Goal: Information Seeking & Learning: Learn about a topic

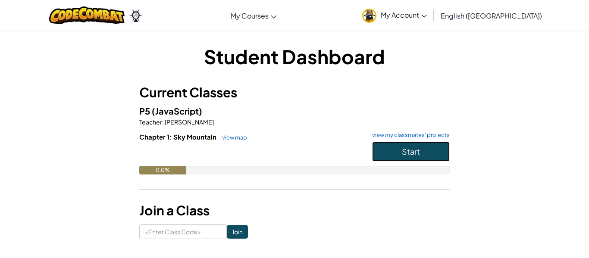
click at [415, 150] on span "Start" at bounding box center [411, 152] width 18 height 10
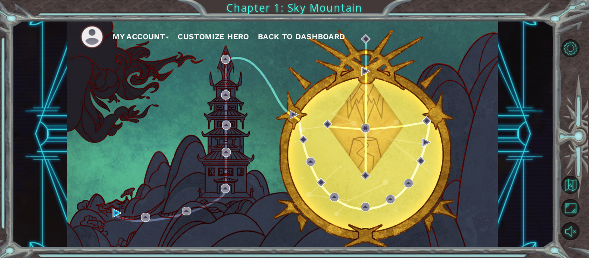
click at [358, 137] on div "My Account Customize Hero Back to Dashboard" at bounding box center [282, 134] width 431 height 227
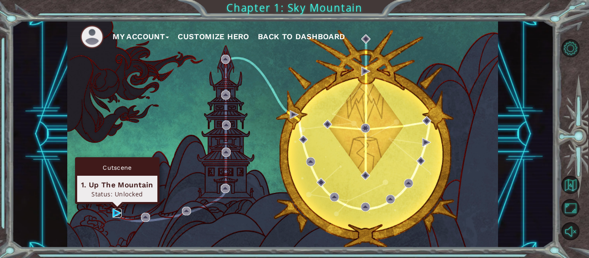
click at [117, 215] on img at bounding box center [117, 213] width 9 height 9
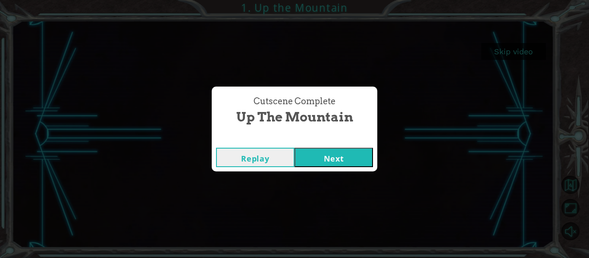
click at [326, 157] on button "Next" at bounding box center [333, 157] width 78 height 19
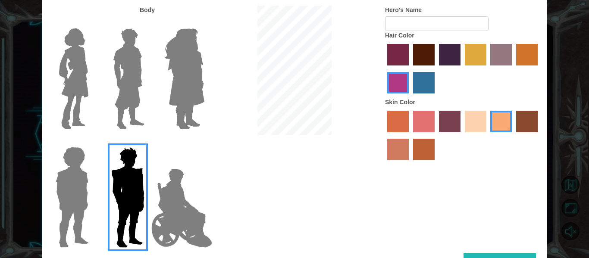
click at [423, 61] on label "maroon hair color" at bounding box center [424, 55] width 22 height 22
click at [410, 69] on input "maroon hair color" at bounding box center [410, 69] width 0 height 0
click at [429, 59] on label "maroon hair color" at bounding box center [424, 55] width 22 height 22
click at [410, 69] on input "maroon hair color" at bounding box center [410, 69] width 0 height 0
click at [442, 58] on label "hot purple hair color" at bounding box center [450, 55] width 22 height 22
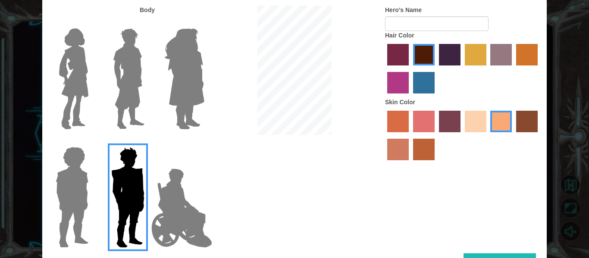
click at [436, 69] on input "hot purple hair color" at bounding box center [436, 69] width 0 height 0
click at [493, 54] on label "bazaar hair color" at bounding box center [501, 55] width 22 height 22
click at [488, 69] on input "bazaar hair color" at bounding box center [488, 69] width 0 height 0
click at [523, 53] on label "gold drop hair color" at bounding box center [527, 55] width 22 height 22
click at [513, 69] on input "gold drop hair color" at bounding box center [513, 69] width 0 height 0
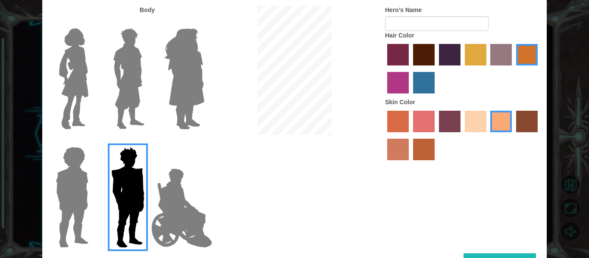
click at [450, 114] on label "tosca skin color" at bounding box center [450, 122] width 22 height 22
click at [436, 135] on input "tosca skin color" at bounding box center [436, 135] width 0 height 0
click at [524, 74] on div at bounding box center [462, 70] width 155 height 56
click at [519, 122] on label "karma skin color" at bounding box center [527, 122] width 22 height 22
click at [513, 135] on input "karma skin color" at bounding box center [513, 135] width 0 height 0
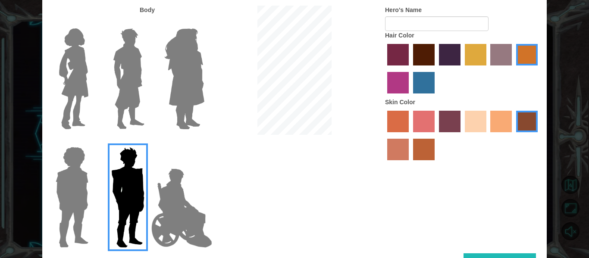
click at [156, 240] on img at bounding box center [182, 208] width 68 height 86
click at [204, 141] on input "Hero Jamie" at bounding box center [204, 141] width 0 height 0
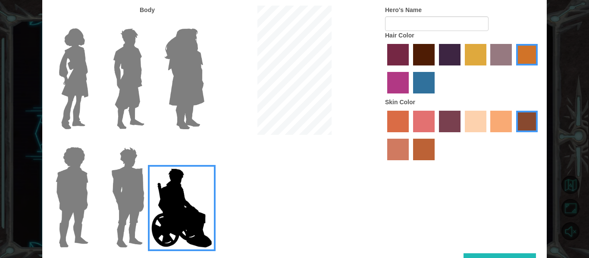
click at [423, 159] on label "smoke tree skin color" at bounding box center [424, 150] width 22 height 22
click at [410, 163] on input "smoke tree skin color" at bounding box center [410, 163] width 0 height 0
click at [461, 125] on div at bounding box center [462, 137] width 155 height 56
click at [475, 127] on label "sandy beach skin color" at bounding box center [476, 122] width 22 height 22
click at [462, 135] on input "sandy beach skin color" at bounding box center [462, 135] width 0 height 0
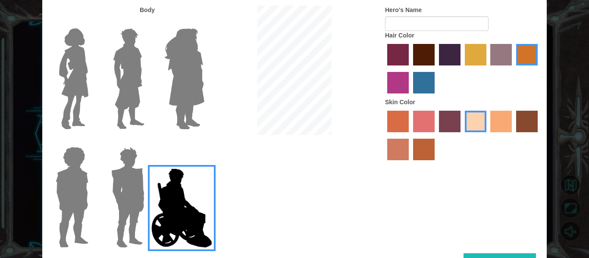
click at [528, 130] on label "karma skin color" at bounding box center [527, 122] width 22 height 22
click at [513, 135] on input "karma skin color" at bounding box center [513, 135] width 0 height 0
click at [435, 129] on div at bounding box center [462, 137] width 155 height 56
click at [404, 89] on label "medium red violet hair color" at bounding box center [398, 83] width 22 height 22
click at [539, 69] on input "medium red violet hair color" at bounding box center [539, 69] width 0 height 0
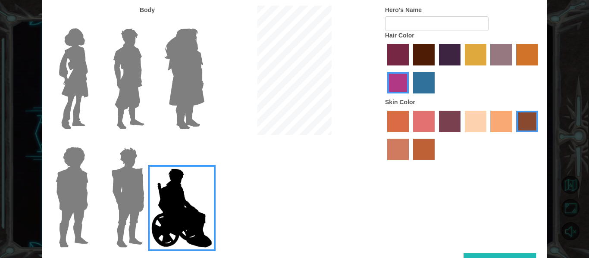
click at [418, 81] on label "lachmara hair color" at bounding box center [424, 83] width 22 height 22
click at [410, 97] on input "lachmara hair color" at bounding box center [410, 97] width 0 height 0
click at [125, 77] on img at bounding box center [128, 79] width 38 height 108
click at [148, 23] on input "Hero Lars" at bounding box center [148, 23] width 0 height 0
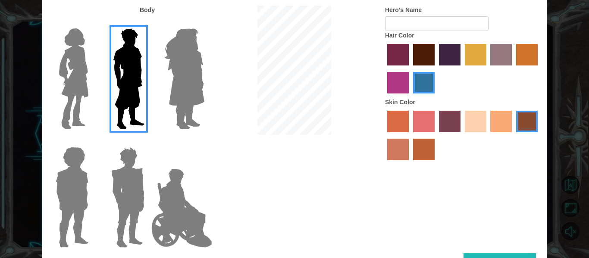
click at [127, 222] on img at bounding box center [128, 198] width 40 height 108
click at [148, 141] on input "Hero Garnet" at bounding box center [148, 141] width 0 height 0
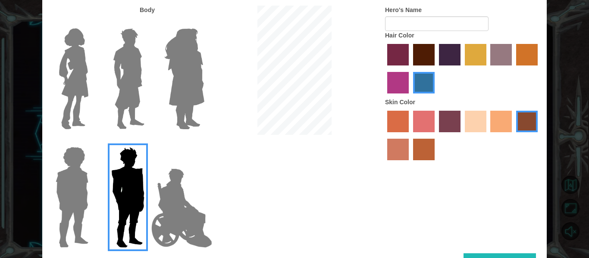
click at [144, 84] on img at bounding box center [128, 79] width 38 height 108
click at [148, 23] on input "Hero Lars" at bounding box center [148, 23] width 0 height 0
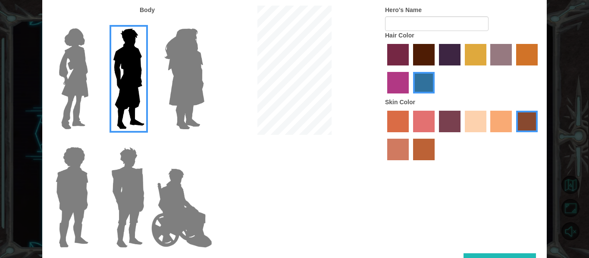
click at [191, 239] on img at bounding box center [182, 208] width 68 height 86
click at [204, 141] on input "Hero Jamie" at bounding box center [204, 141] width 0 height 0
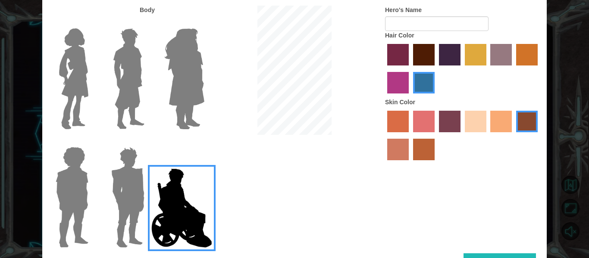
click at [431, 61] on label "maroon hair color" at bounding box center [424, 55] width 22 height 22
click at [410, 69] on input "maroon hair color" at bounding box center [410, 69] width 0 height 0
click at [505, 52] on label "bazaar hair color" at bounding box center [501, 55] width 22 height 22
click at [488, 69] on input "bazaar hair color" at bounding box center [488, 69] width 0 height 0
click at [522, 59] on label "gold drop hair color" at bounding box center [527, 55] width 22 height 22
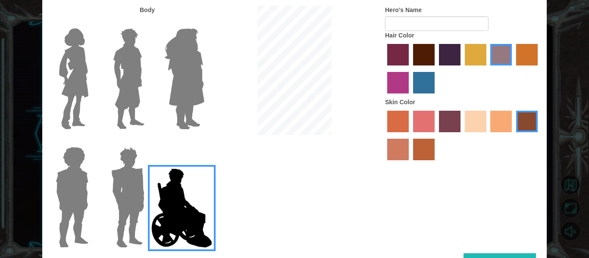
click at [513, 69] on input "gold drop hair color" at bounding box center [513, 69] width 0 height 0
click at [466, 49] on label "tulip tree hair color" at bounding box center [476, 55] width 22 height 22
click at [462, 69] on input "tulip tree hair color" at bounding box center [462, 69] width 0 height 0
click at [86, 82] on img at bounding box center [74, 79] width 36 height 108
click at [92, 23] on input "Hero Connie" at bounding box center [92, 23] width 0 height 0
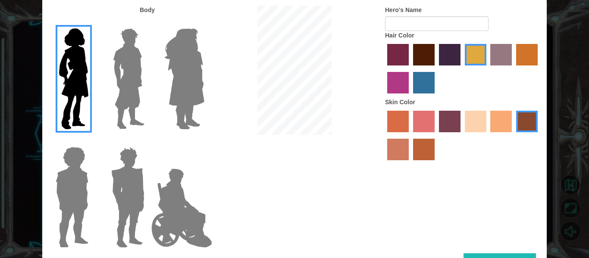
click at [180, 66] on img at bounding box center [184, 79] width 47 height 108
click at [204, 23] on input "Hero Amethyst" at bounding box center [204, 23] width 0 height 0
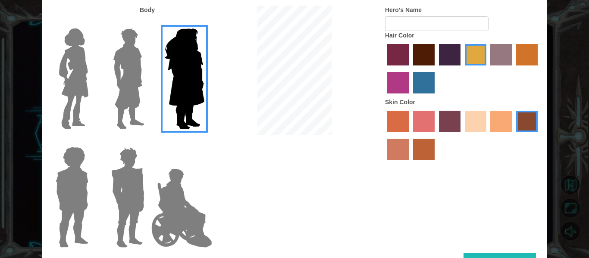
click at [179, 223] on img at bounding box center [182, 208] width 68 height 86
click at [204, 141] on input "Hero Jamie" at bounding box center [204, 141] width 0 height 0
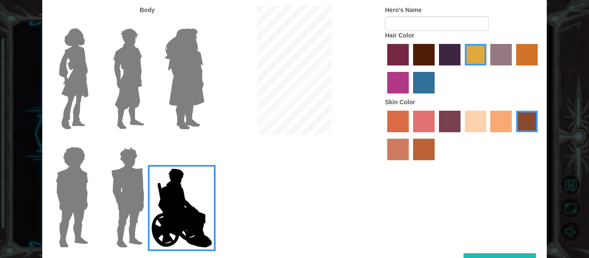
click at [94, 77] on div at bounding box center [70, 75] width 56 height 119
click at [69, 46] on img at bounding box center [74, 79] width 36 height 108
click at [92, 23] on input "Hero Connie" at bounding box center [92, 23] width 0 height 0
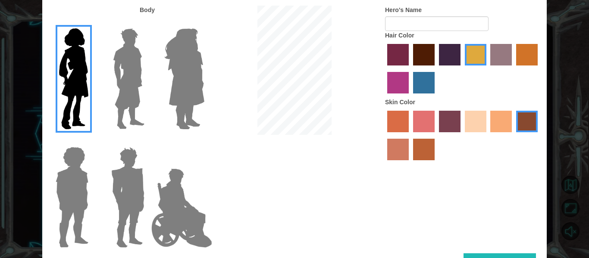
click at [119, 68] on img at bounding box center [128, 79] width 38 height 108
click at [148, 23] on input "Hero Lars" at bounding box center [148, 23] width 0 height 0
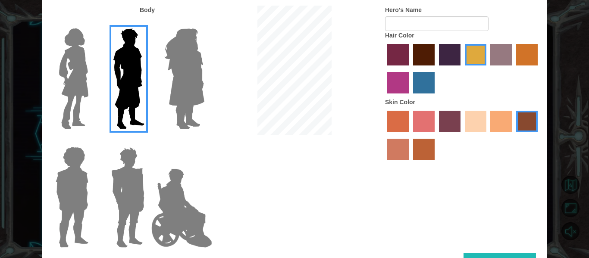
click at [156, 200] on img at bounding box center [182, 208] width 68 height 86
click at [204, 141] on input "Hero Jamie" at bounding box center [204, 141] width 0 height 0
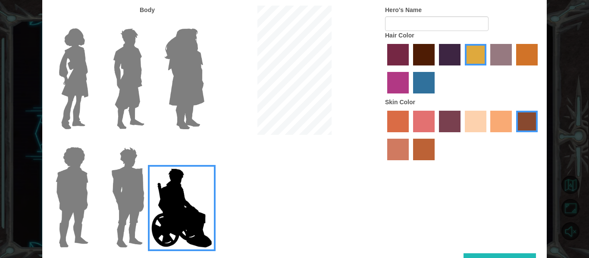
click at [126, 188] on img at bounding box center [128, 198] width 40 height 108
click at [148, 141] on input "Hero Garnet" at bounding box center [148, 141] width 0 height 0
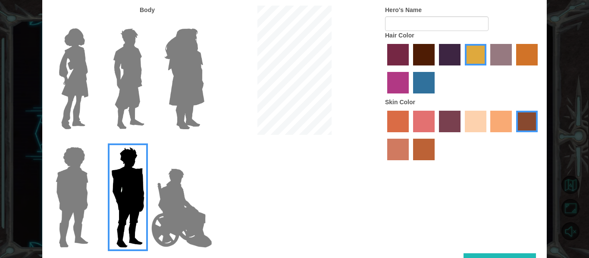
click at [60, 203] on img at bounding box center [72, 198] width 40 height 108
click at [92, 141] on input "Hero Steven" at bounding box center [92, 141] width 0 height 0
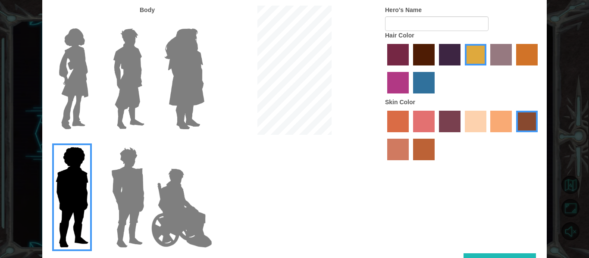
click at [133, 187] on img at bounding box center [128, 198] width 40 height 108
click at [148, 141] on input "Hero Garnet" at bounding box center [148, 141] width 0 height 0
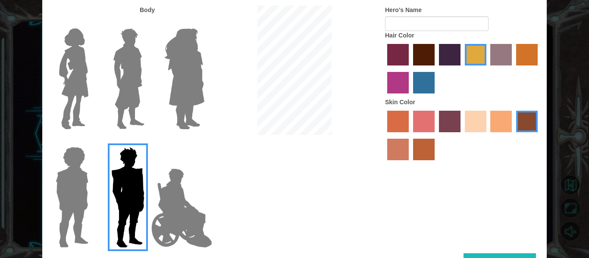
click at [425, 141] on label "smoke tree skin color" at bounding box center [424, 150] width 22 height 22
click at [410, 163] on input "smoke tree skin color" at bounding box center [410, 163] width 0 height 0
click at [407, 118] on label "sorbus skin color" at bounding box center [398, 122] width 22 height 22
click at [384, 135] on input "sorbus skin color" at bounding box center [384, 135] width 0 height 0
click at [432, 148] on label "smoke tree skin color" at bounding box center [424, 150] width 22 height 22
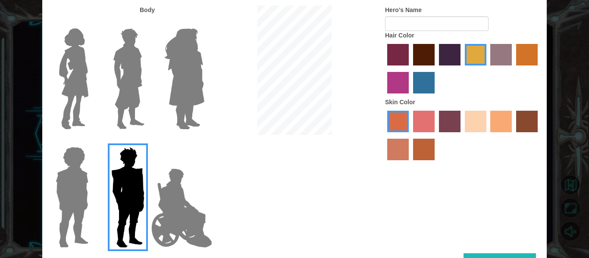
click at [410, 163] on input "smoke tree skin color" at bounding box center [410, 163] width 0 height 0
click at [473, 119] on label "sandy beach skin color" at bounding box center [476, 122] width 22 height 22
click at [462, 135] on input "sandy beach skin color" at bounding box center [462, 135] width 0 height 0
click at [489, 120] on div at bounding box center [462, 137] width 155 height 56
click at [492, 119] on label "tacao skin color" at bounding box center [501, 122] width 22 height 22
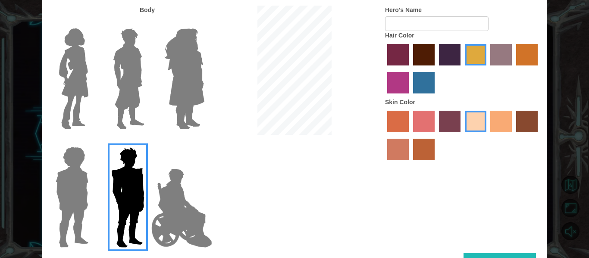
click at [488, 135] on input "tacao skin color" at bounding box center [488, 135] width 0 height 0
click at [402, 154] on label "burning sand skin color" at bounding box center [398, 150] width 22 height 22
click at [539, 135] on input "burning sand skin color" at bounding box center [539, 135] width 0 height 0
click at [428, 77] on label "lachmara hair color" at bounding box center [424, 83] width 22 height 22
click at [410, 97] on input "lachmara hair color" at bounding box center [410, 97] width 0 height 0
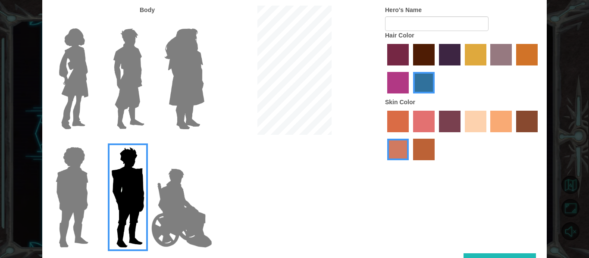
click at [421, 47] on label "maroon hair color" at bounding box center [424, 55] width 22 height 22
click at [410, 69] on input "maroon hair color" at bounding box center [410, 69] width 0 height 0
click at [457, 53] on label "hot purple hair color" at bounding box center [450, 55] width 22 height 22
click at [436, 69] on input "hot purple hair color" at bounding box center [436, 69] width 0 height 0
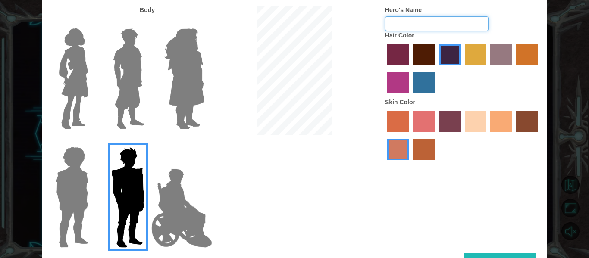
click at [440, 24] on input "Hero's Name" at bounding box center [436, 23] width 103 height 15
click at [447, 22] on input "CR5BOUTTABAG" at bounding box center [436, 23] width 103 height 15
click at [450, 23] on input "CR5BOUTTABAG" at bounding box center [436, 23] width 103 height 15
type input "CR5BOUTTABAG"
click at [503, 253] on button "Done" at bounding box center [499, 262] width 72 height 19
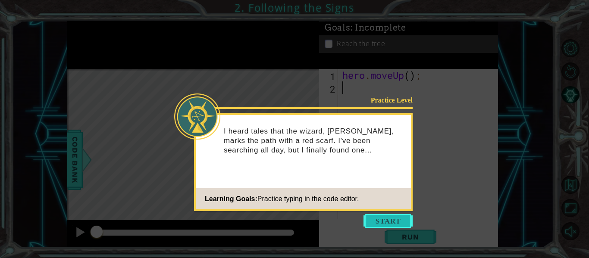
click at [373, 221] on button "Start" at bounding box center [387, 221] width 49 height 14
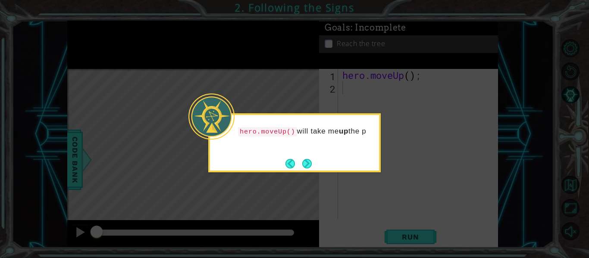
click at [295, 137] on p "hero.moveUp() will take me up the p" at bounding box center [305, 132] width 135 height 10
click at [305, 164] on button "Next" at bounding box center [306, 163] width 9 height 9
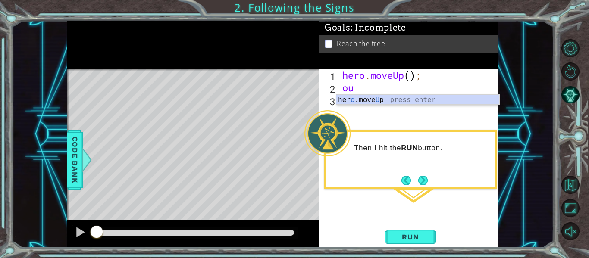
type textarea "o"
type textarea "hero.moveup"
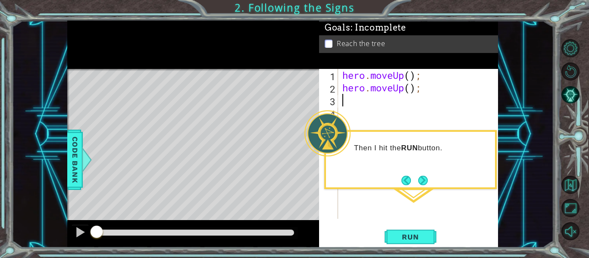
scroll to position [0, 0]
click at [420, 182] on button "Next" at bounding box center [422, 180] width 9 height 9
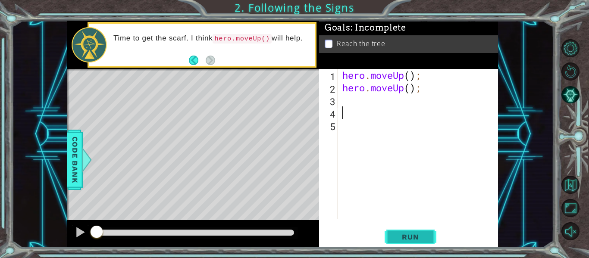
click at [410, 235] on span "Run" at bounding box center [410, 237] width 34 height 9
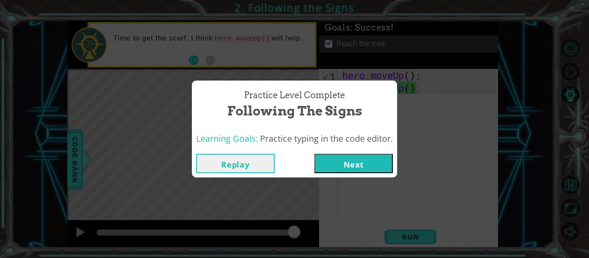
click at [352, 169] on button "Next" at bounding box center [353, 163] width 78 height 19
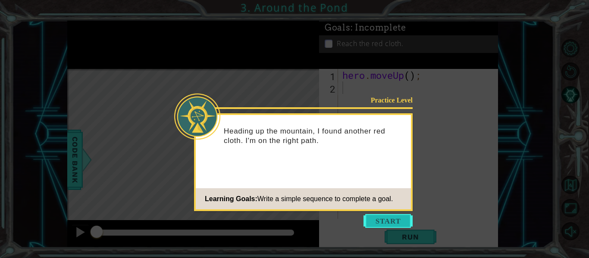
click at [379, 220] on button "Start" at bounding box center [387, 221] width 49 height 14
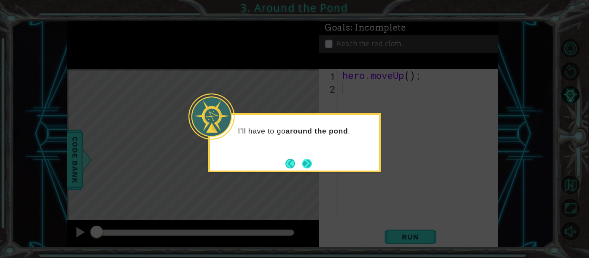
click at [311, 167] on button "Next" at bounding box center [306, 163] width 9 height 9
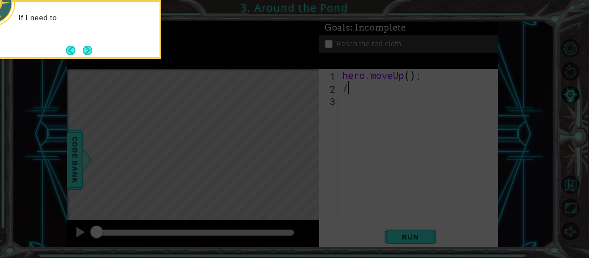
type textarea "/"
click at [357, 99] on icon at bounding box center [294, 38] width 589 height 439
click at [90, 49] on button "Next" at bounding box center [88, 50] width 10 height 10
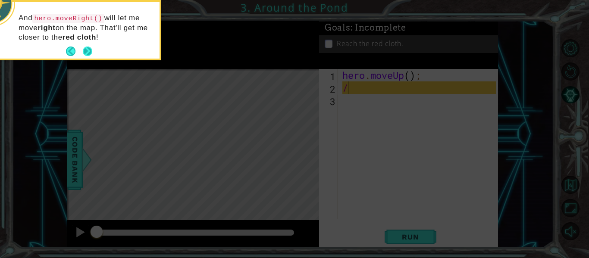
click at [88, 49] on button "Next" at bounding box center [87, 51] width 11 height 11
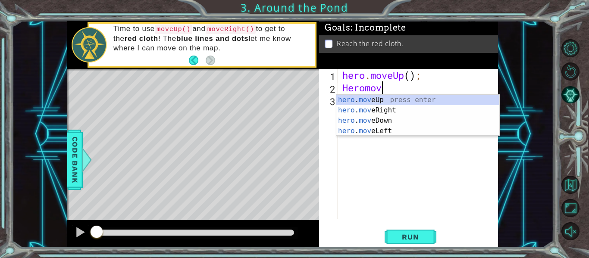
scroll to position [0, 2]
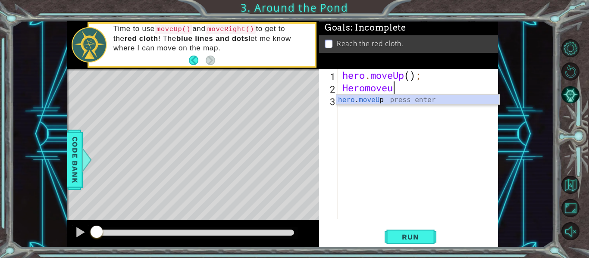
type textarea "Heromoveup"
click at [354, 98] on div "hero . moveUp press enter" at bounding box center [417, 110] width 163 height 31
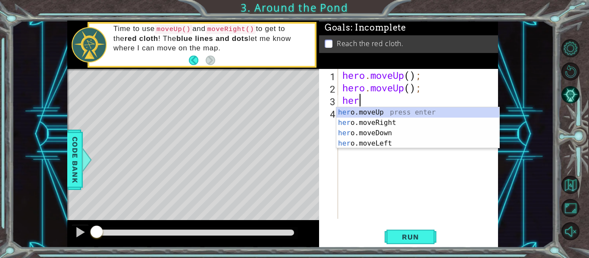
scroll to position [0, 0]
type textarea "hero"
click at [367, 121] on div "hero .moveUp press enter hero .moveRight press enter hero .moveDown press enter…" at bounding box center [417, 138] width 163 height 62
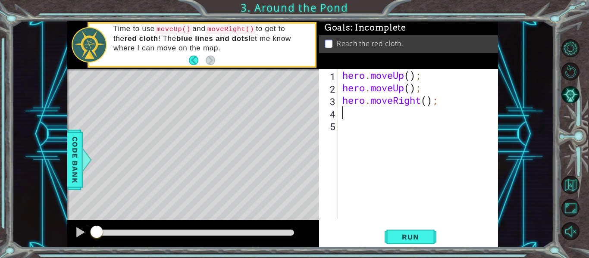
scroll to position [0, 0]
click at [416, 239] on span "Run" at bounding box center [410, 237] width 34 height 9
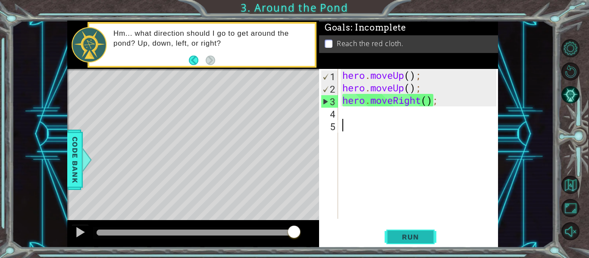
click at [406, 232] on button "Run" at bounding box center [411, 237] width 52 height 18
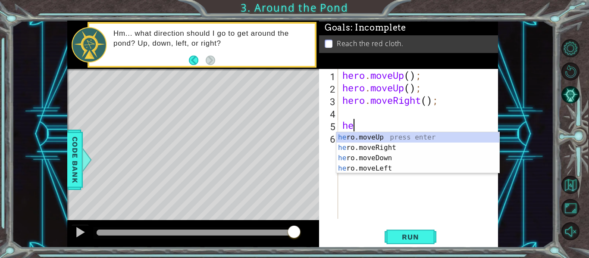
scroll to position [0, 0]
click at [395, 239] on span "Run" at bounding box center [410, 237] width 34 height 9
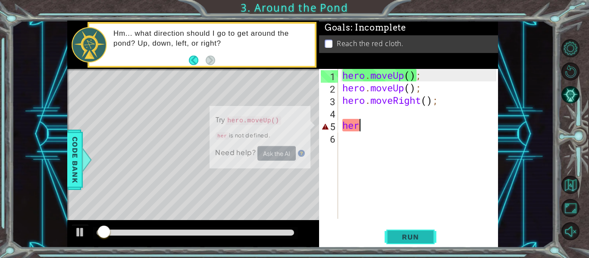
click at [395, 239] on span "Run" at bounding box center [410, 237] width 34 height 9
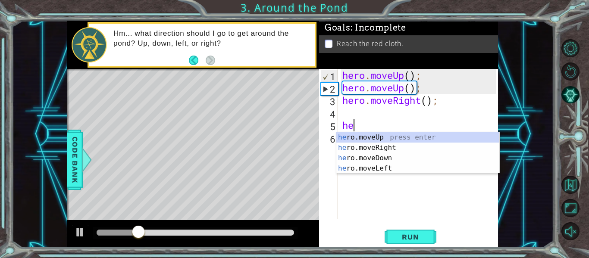
scroll to position [0, 0]
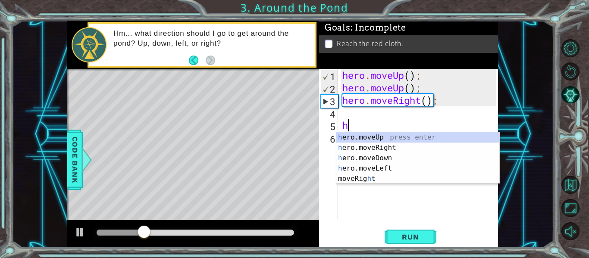
type textarea "h"
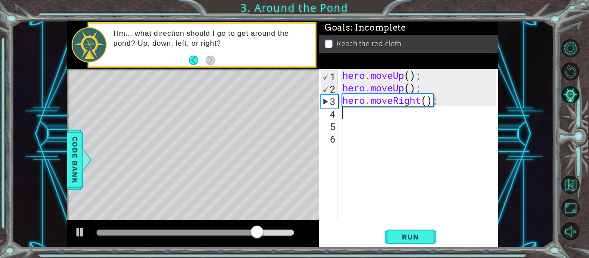
click at [413, 107] on div "hero . moveUp ( ) ; hero . moveUp ( ) ; hero . moveRight ( ) ;" at bounding box center [421, 156] width 160 height 175
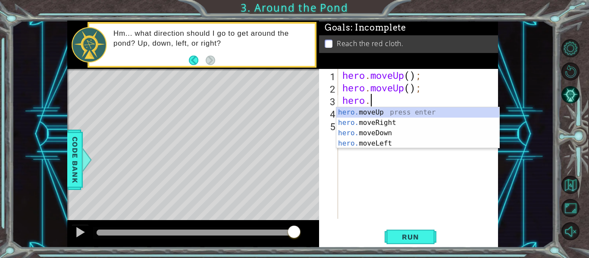
type textarea "h"
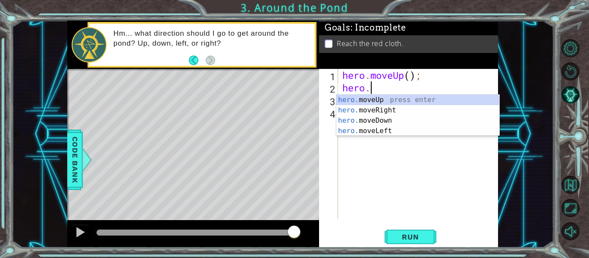
type textarea "h"
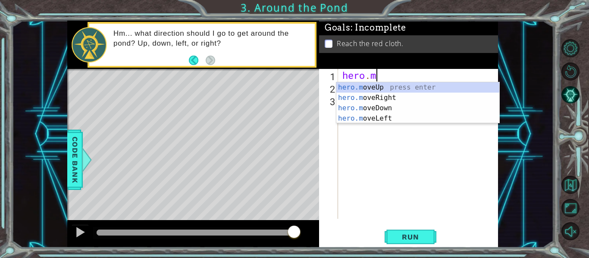
type textarea "h"
type textarea "hero"
click at [378, 87] on div "hero .moveUp press enter hero .moveRight press enter hero .moveDown press enter…" at bounding box center [417, 113] width 163 height 62
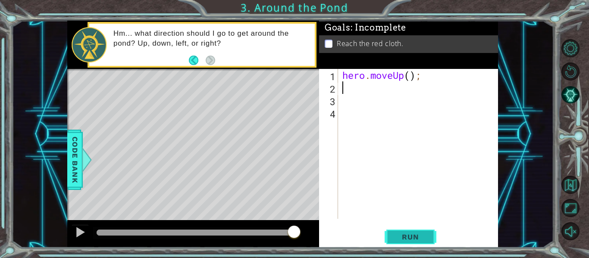
click at [426, 238] on span "Run" at bounding box center [410, 237] width 34 height 9
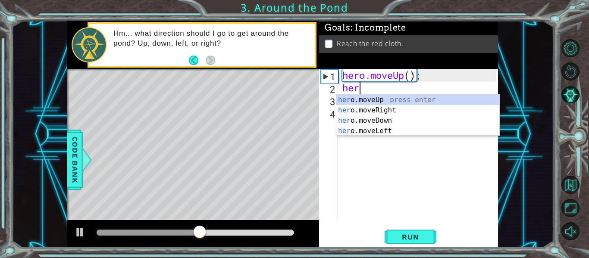
scroll to position [0, 0]
click at [383, 130] on div "her o.moveUp press enter her o.moveRight press enter her o.moveDown press enter…" at bounding box center [417, 126] width 163 height 62
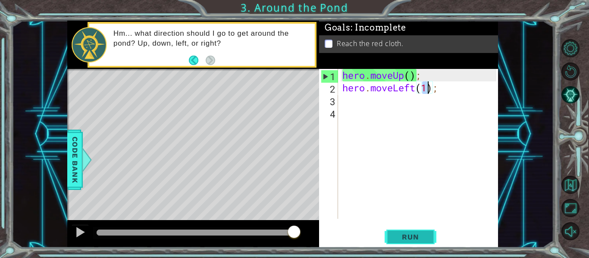
click at [409, 238] on span "Run" at bounding box center [410, 237] width 34 height 9
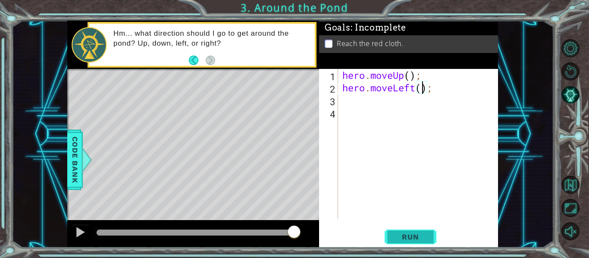
click at [411, 233] on span "Run" at bounding box center [410, 237] width 34 height 9
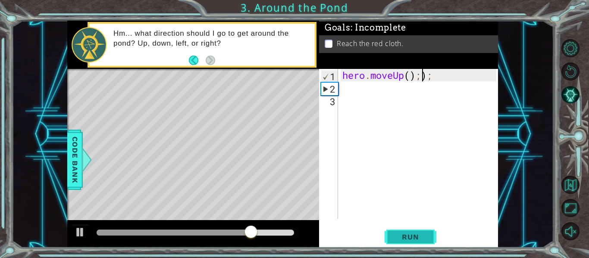
scroll to position [0, 0]
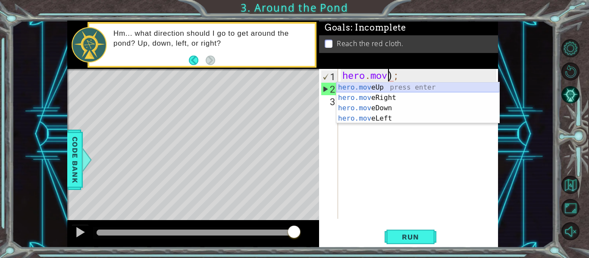
click at [402, 88] on div "hero.mov eUp press enter hero.mov eRight press enter hero.mov eDown press enter…" at bounding box center [417, 113] width 163 height 62
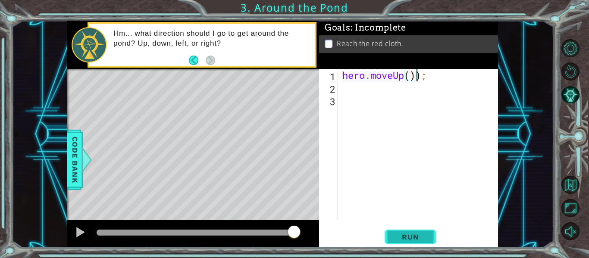
click at [404, 239] on span "Run" at bounding box center [410, 237] width 34 height 9
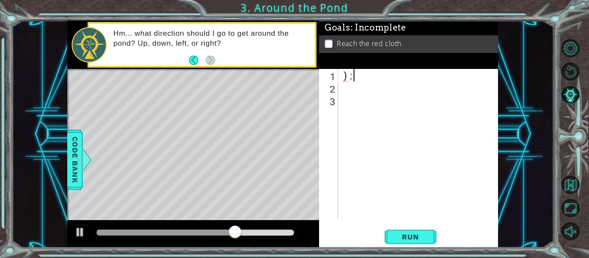
click at [387, 79] on div ") ;" at bounding box center [421, 156] width 160 height 175
type textarea ")"
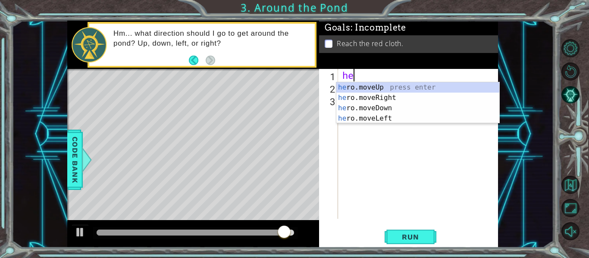
type textarea "her"
click at [394, 87] on div "her o.moveUp press enter her o.moveRight press enter her o.moveDown press enter…" at bounding box center [417, 113] width 163 height 62
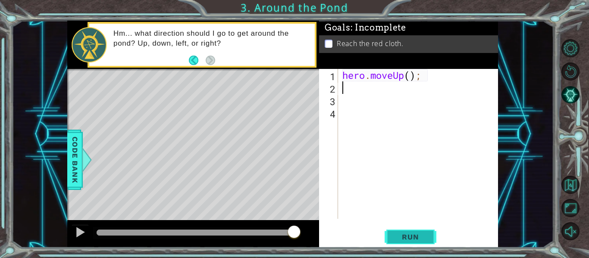
click at [414, 230] on button "Run" at bounding box center [411, 237] width 52 height 18
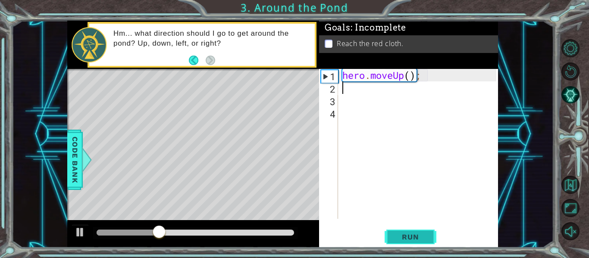
click at [395, 241] on span "Run" at bounding box center [410, 237] width 34 height 9
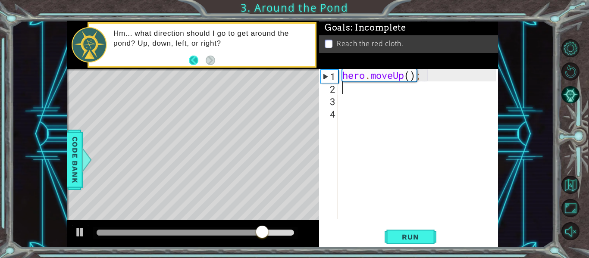
click at [193, 58] on button "Back" at bounding box center [197, 60] width 17 height 9
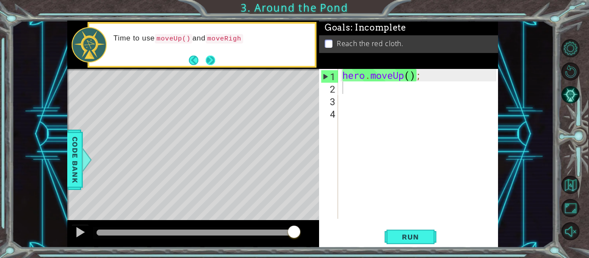
click at [212, 59] on button "Next" at bounding box center [210, 60] width 9 height 9
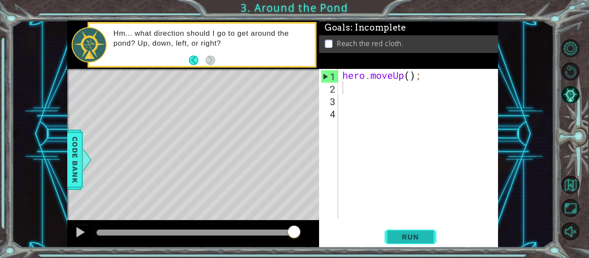
click at [394, 240] on span "Run" at bounding box center [410, 237] width 34 height 9
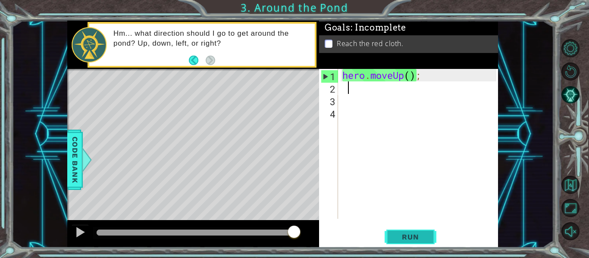
click at [398, 237] on span "Run" at bounding box center [410, 237] width 34 height 9
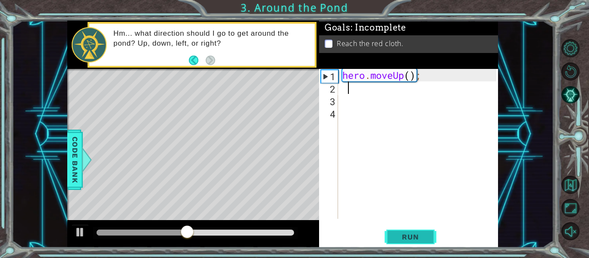
click at [397, 234] on span "Run" at bounding box center [410, 237] width 34 height 9
click at [411, 240] on span "Run" at bounding box center [410, 237] width 34 height 9
click at [412, 240] on span "Run" at bounding box center [410, 237] width 34 height 9
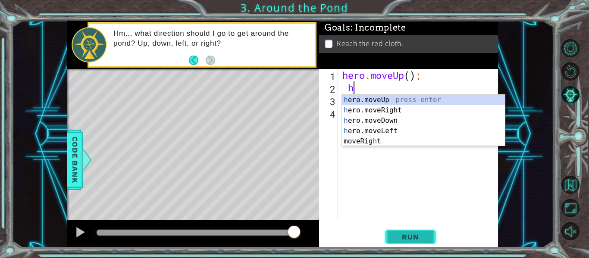
scroll to position [0, 0]
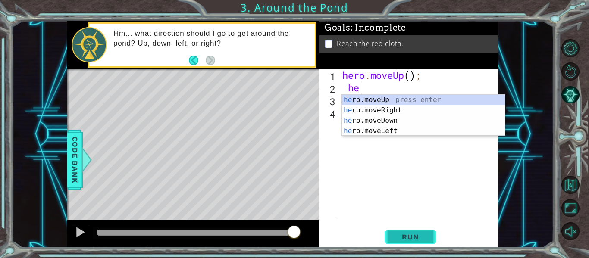
type textarea "her"
click at [386, 99] on div "her o.moveUp press enter her o.moveRight press enter her o.moveDown press enter…" at bounding box center [423, 126] width 163 height 62
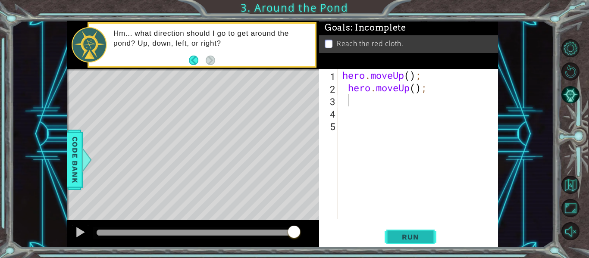
click at [416, 228] on button "Run" at bounding box center [411, 237] width 52 height 18
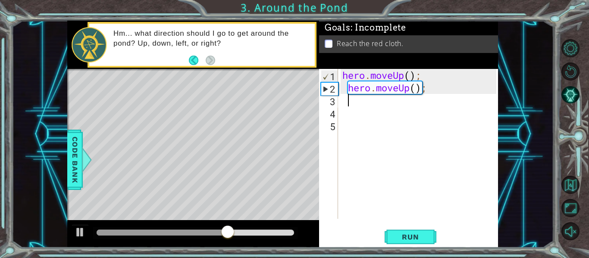
type textarea "="
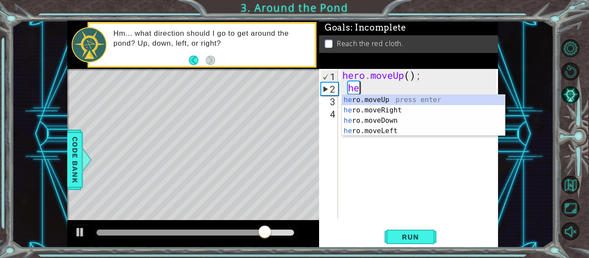
type textarea "h"
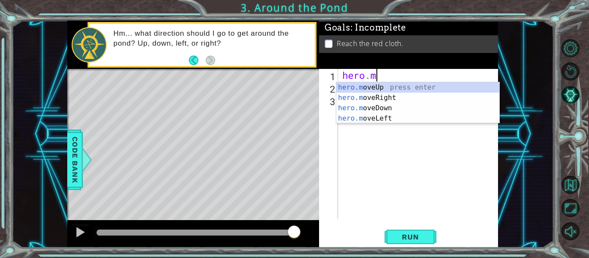
type textarea "hero."
click at [385, 97] on div "hero. moveUp press enter hero. moveRight press enter hero. moveDown press enter…" at bounding box center [417, 113] width 163 height 62
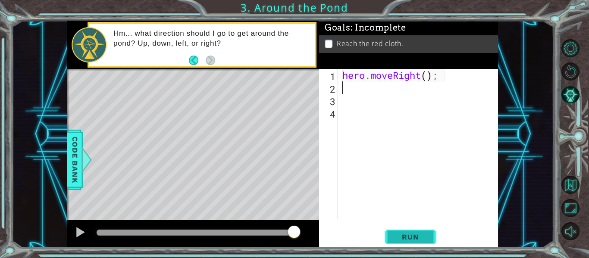
click at [402, 239] on span "Run" at bounding box center [410, 237] width 34 height 9
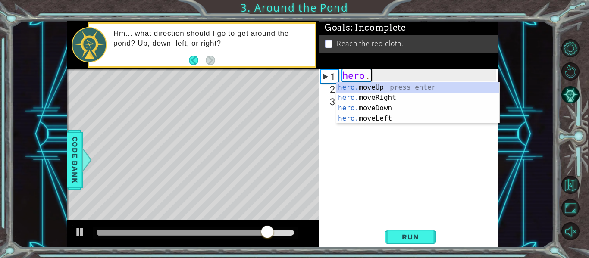
type textarea "h"
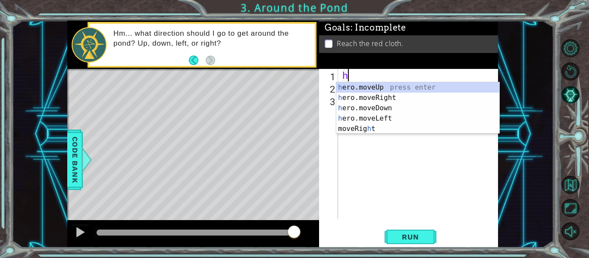
type textarea "he"
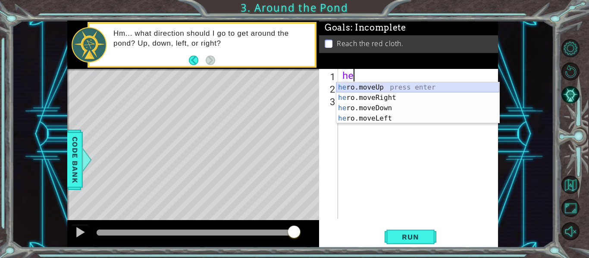
click at [409, 88] on div "he ro.moveUp press enter he ro.moveRight press enter he ro.moveDown press enter…" at bounding box center [417, 113] width 163 height 62
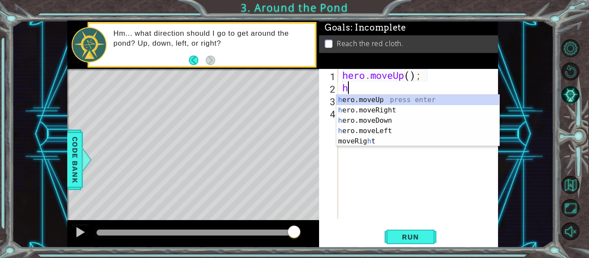
type textarea "he"
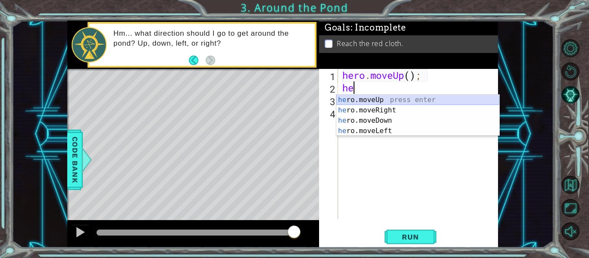
click at [387, 100] on div "he ro.moveUp press enter he ro.moveRight press enter he ro.moveDown press enter…" at bounding box center [417, 126] width 163 height 62
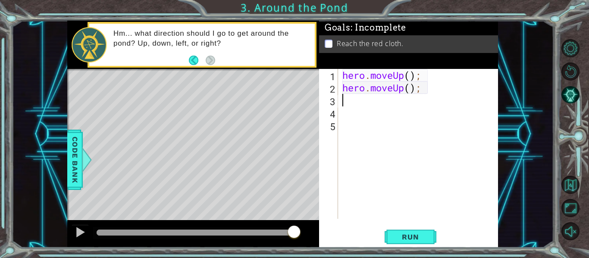
type textarea "he"
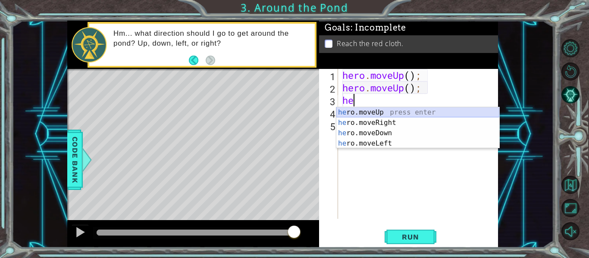
click at [394, 113] on div "he ro.moveUp press enter he ro.moveRight press enter he ro.moveDown press enter…" at bounding box center [417, 138] width 163 height 62
type textarea "h"
type textarea "her"
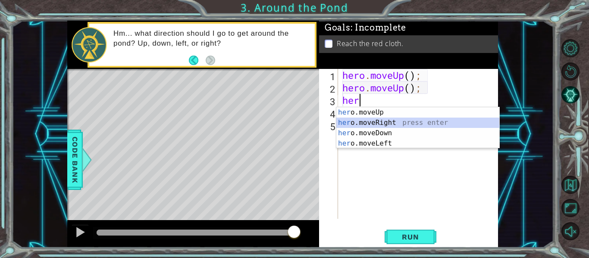
click at [391, 124] on div "her o.moveUp press enter her o.moveRight press enter her o.moveDown press enter…" at bounding box center [417, 138] width 163 height 62
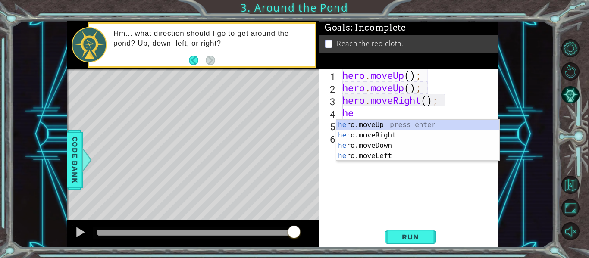
type textarea "her"
click at [381, 126] on div "her o.moveUp press enter her o.moveRight press enter her o.moveDown press enter…" at bounding box center [417, 151] width 163 height 62
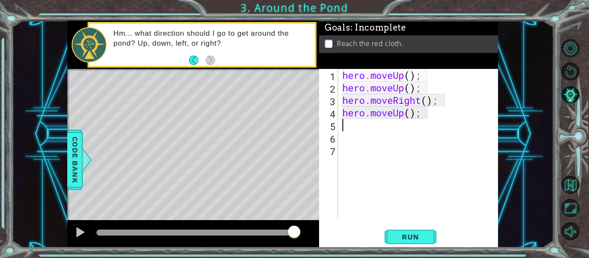
scroll to position [0, 0]
click at [413, 236] on span "Run" at bounding box center [410, 237] width 34 height 9
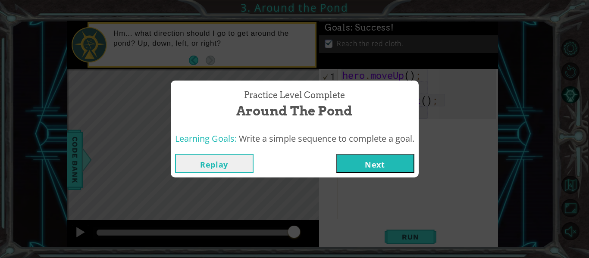
click at [352, 170] on button "Next" at bounding box center [375, 163] width 78 height 19
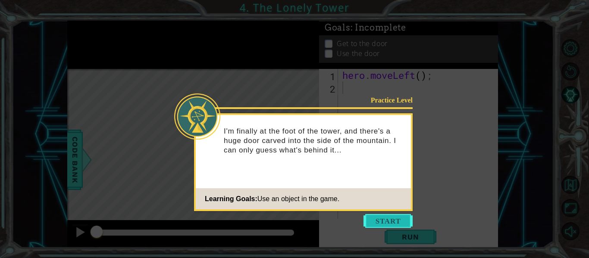
click at [388, 224] on button "Start" at bounding box center [387, 221] width 49 height 14
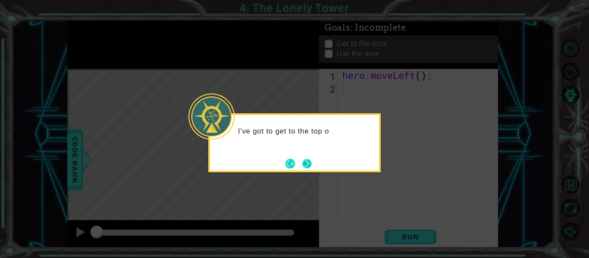
click at [303, 160] on button "Next" at bounding box center [307, 164] width 10 height 10
click at [303, 160] on button "Next" at bounding box center [306, 163] width 9 height 9
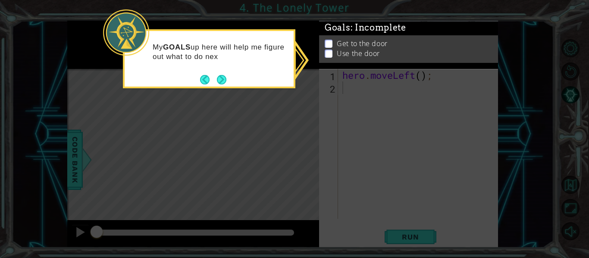
click at [371, 143] on icon at bounding box center [294, 129] width 589 height 258
click at [221, 80] on button "Next" at bounding box center [221, 79] width 9 height 9
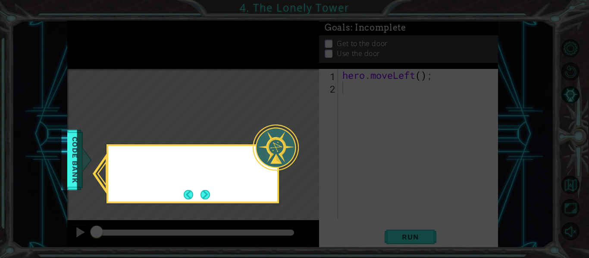
click at [221, 80] on icon at bounding box center [294, 129] width 589 height 258
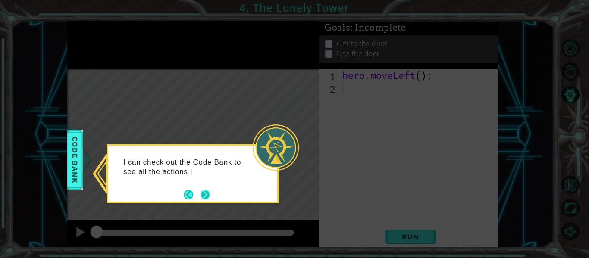
click at [204, 198] on button "Next" at bounding box center [204, 194] width 9 height 9
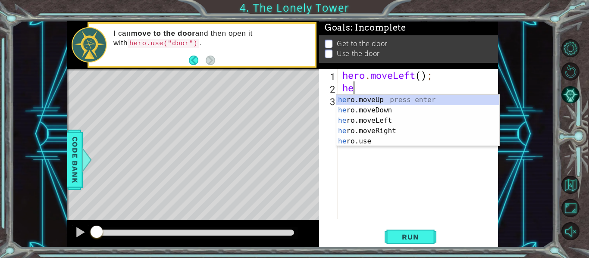
type textarea "her"
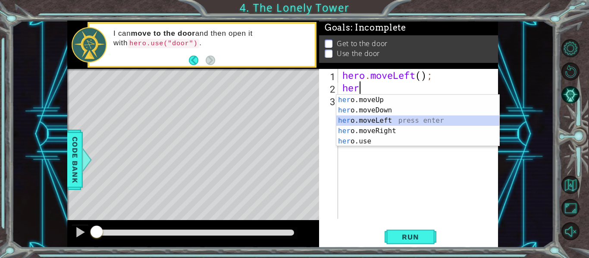
click at [401, 123] on div "her o.moveUp press enter her o.moveDown press enter her o.moveLeft press enter …" at bounding box center [417, 131] width 163 height 72
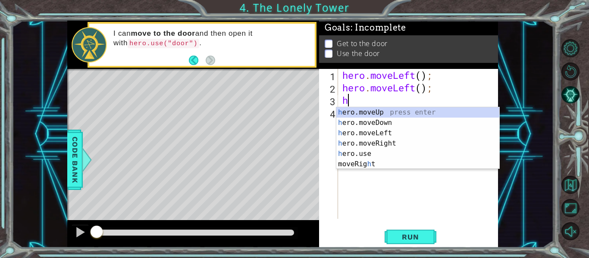
type textarea "he"
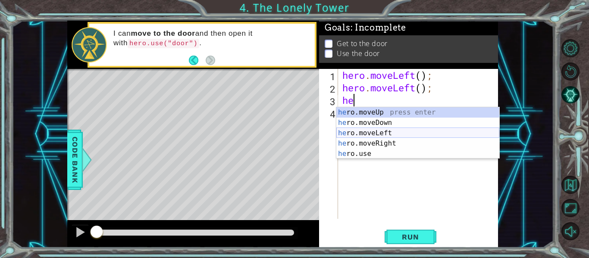
click at [403, 134] on div "he ro.moveUp press enter he ro.moveDown press enter he ro.moveLeft press enter …" at bounding box center [417, 143] width 163 height 72
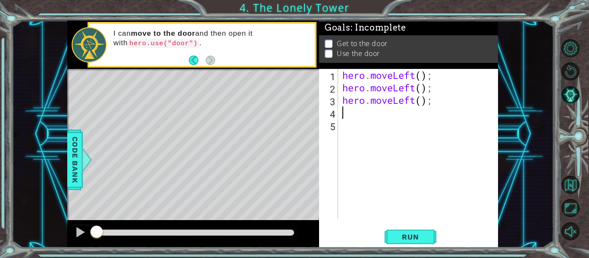
type textarea "\"
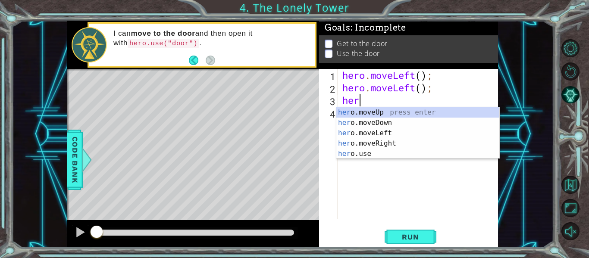
type textarea "h"
type textarea "her"
click at [384, 112] on div "her o.moveUp press enter her o.moveDown press enter her o.moveLeft press enter …" at bounding box center [417, 143] width 163 height 72
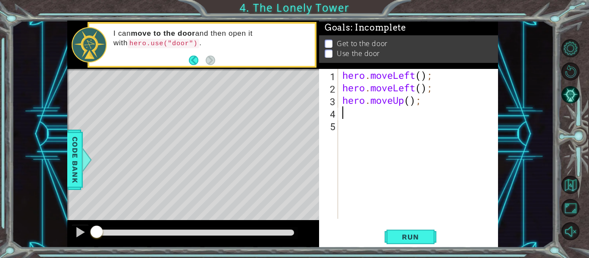
scroll to position [0, 0]
type textarea "h"
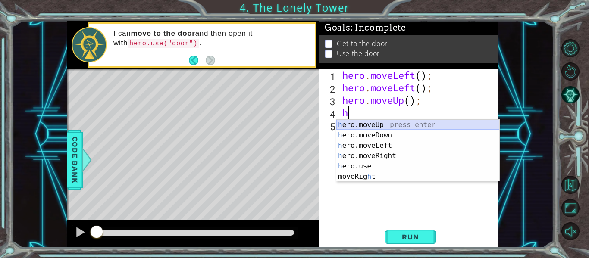
click at [401, 125] on div "h ero.moveUp press enter h ero.moveDown press enter h ero.moveLeft press enter …" at bounding box center [417, 161] width 163 height 83
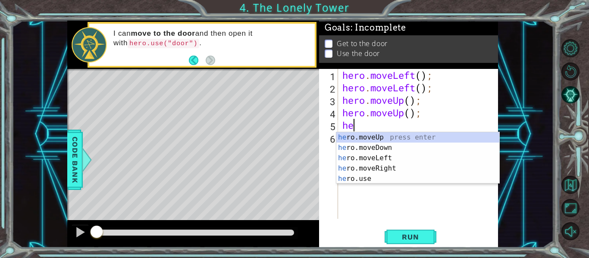
type textarea "her"
click at [403, 166] on div "her o.moveUp press enter her o.moveDown press enter her o.moveLeft press enter …" at bounding box center [417, 168] width 163 height 72
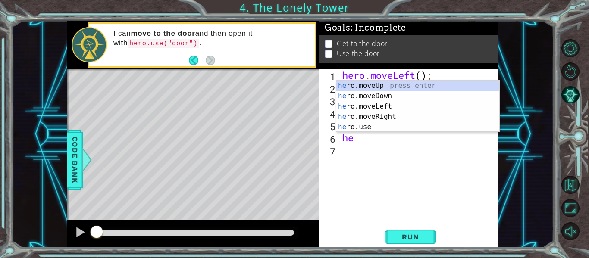
type textarea "her"
click at [378, 117] on div "her o.moveUp press enter her o.moveDown press enter her o.moveLeft press enter …" at bounding box center [417, 117] width 163 height 72
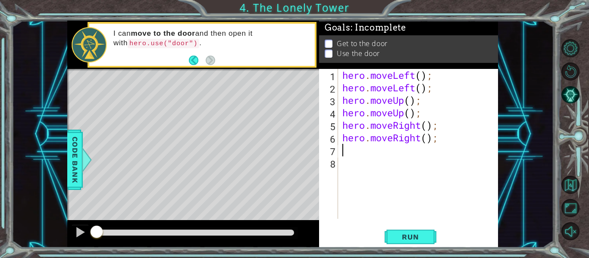
scroll to position [0, 0]
click at [394, 238] on span "Run" at bounding box center [410, 237] width 34 height 9
